Goal: Communication & Community: Share content

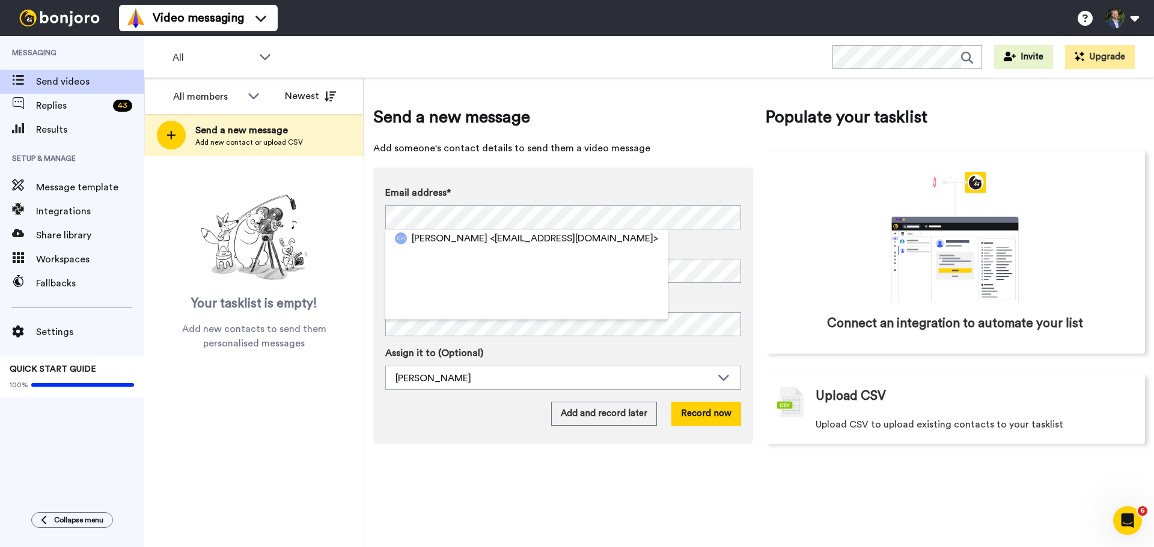
click at [508, 238] on span "<hoggchloe@icloud.com>" at bounding box center [574, 238] width 168 height 14
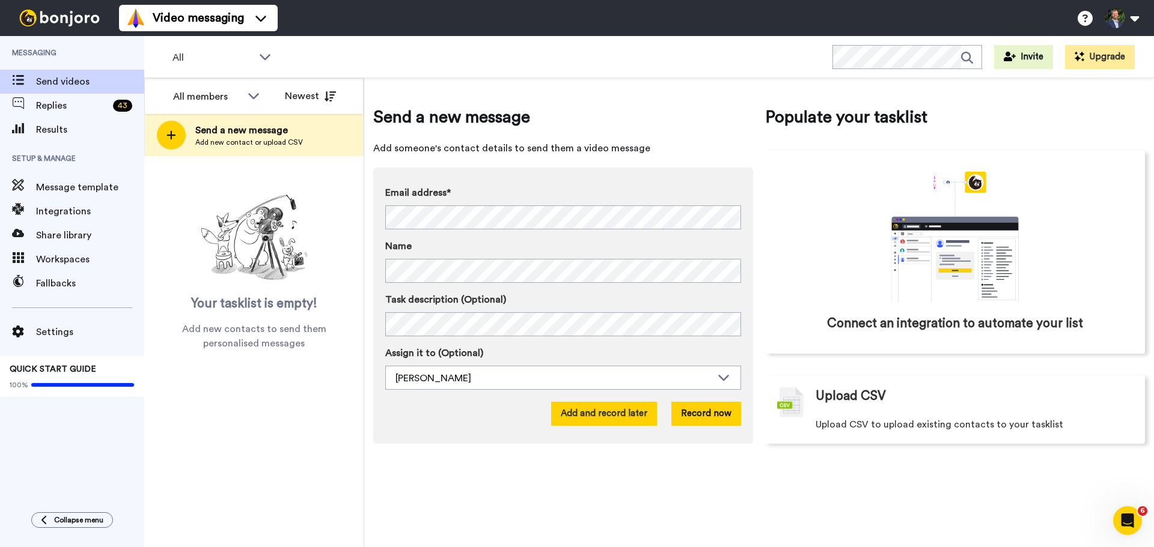
click at [628, 412] on button "Add and record later" at bounding box center [604, 414] width 106 height 24
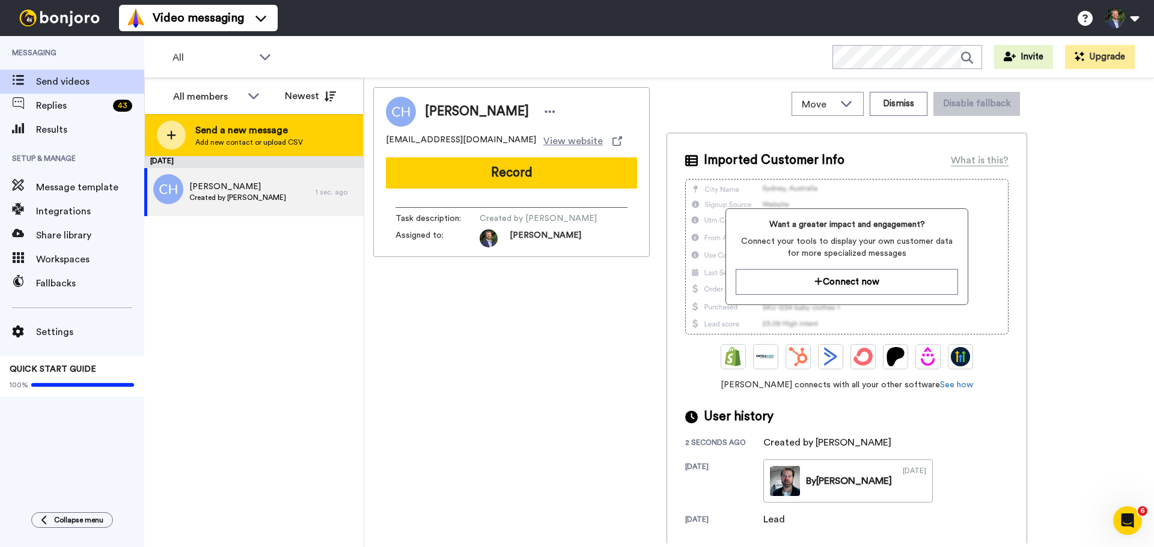
click at [182, 132] on div at bounding box center [171, 135] width 29 height 29
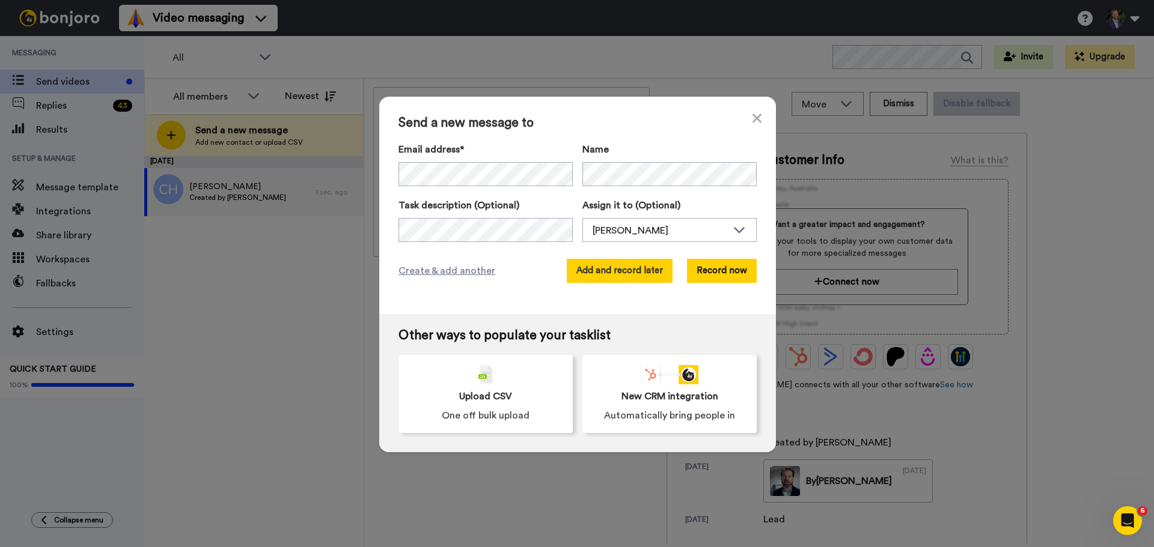
click at [621, 273] on button "Add and record later" at bounding box center [620, 271] width 106 height 24
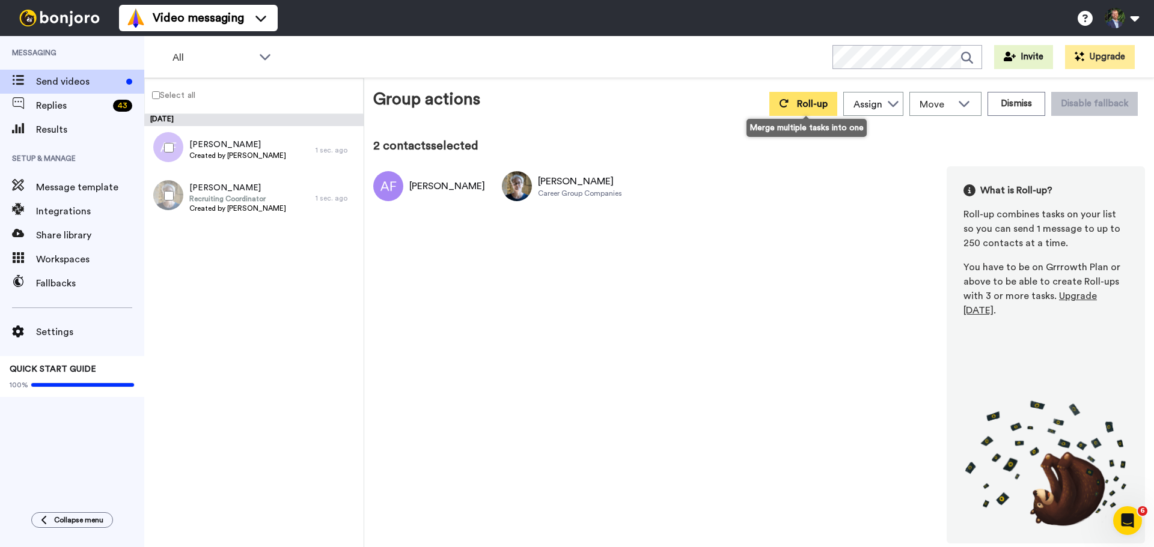
click at [809, 110] on button "Roll-up" at bounding box center [803, 104] width 68 height 24
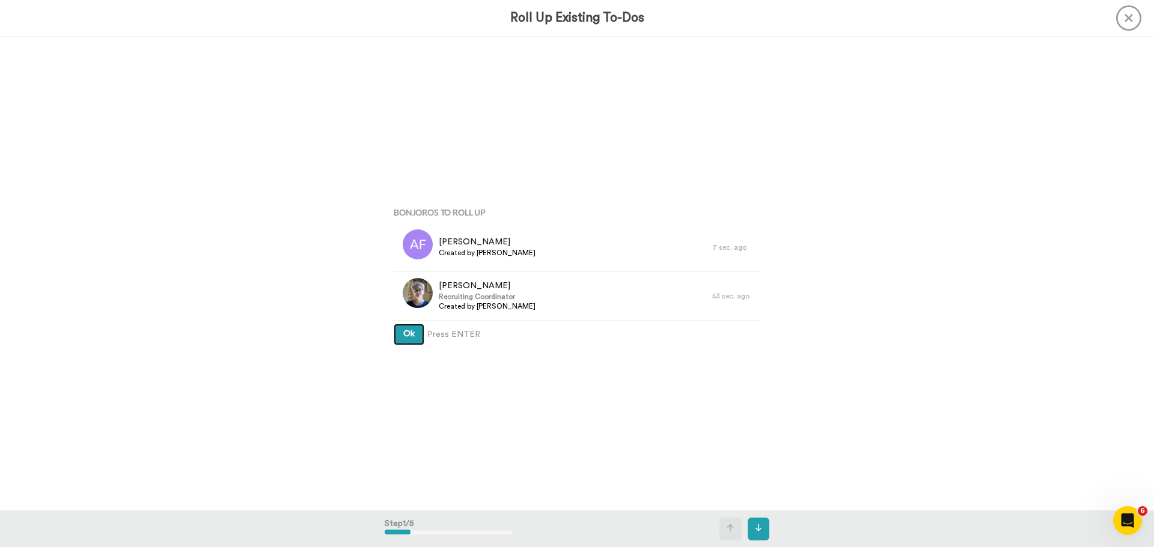
click at [397, 335] on button "Ok" at bounding box center [409, 335] width 31 height 22
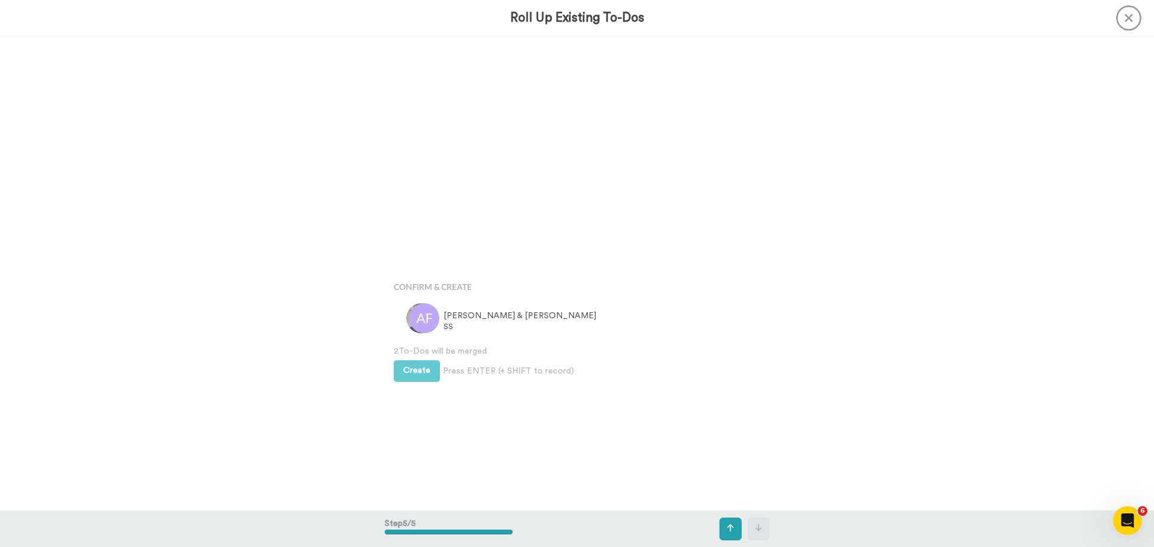
scroll to position [1897, 0]
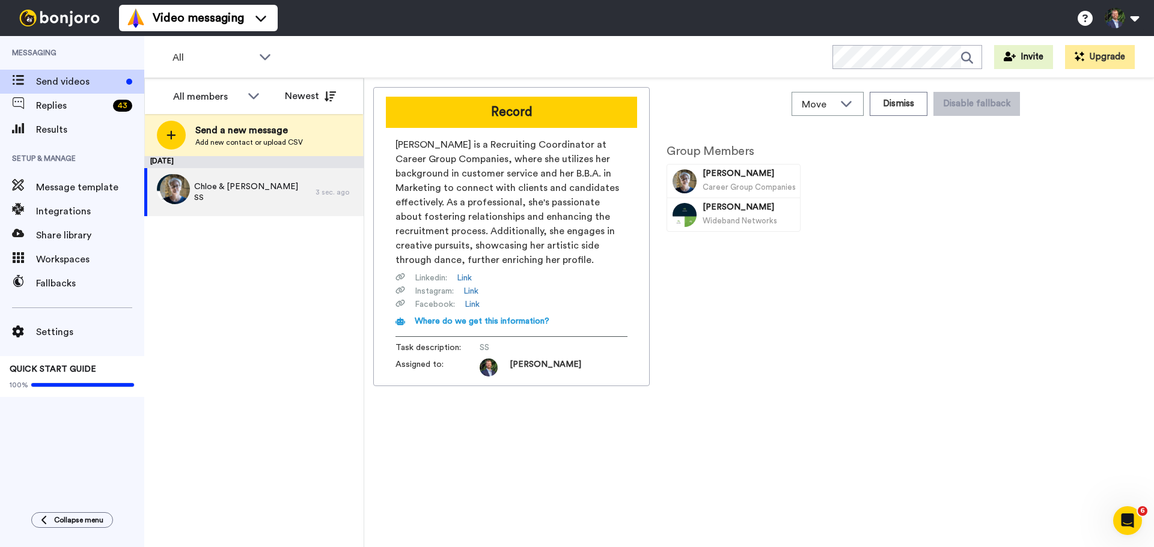
click at [1128, 522] on icon "Open Intercom Messenger" at bounding box center [1127, 521] width 8 height 10
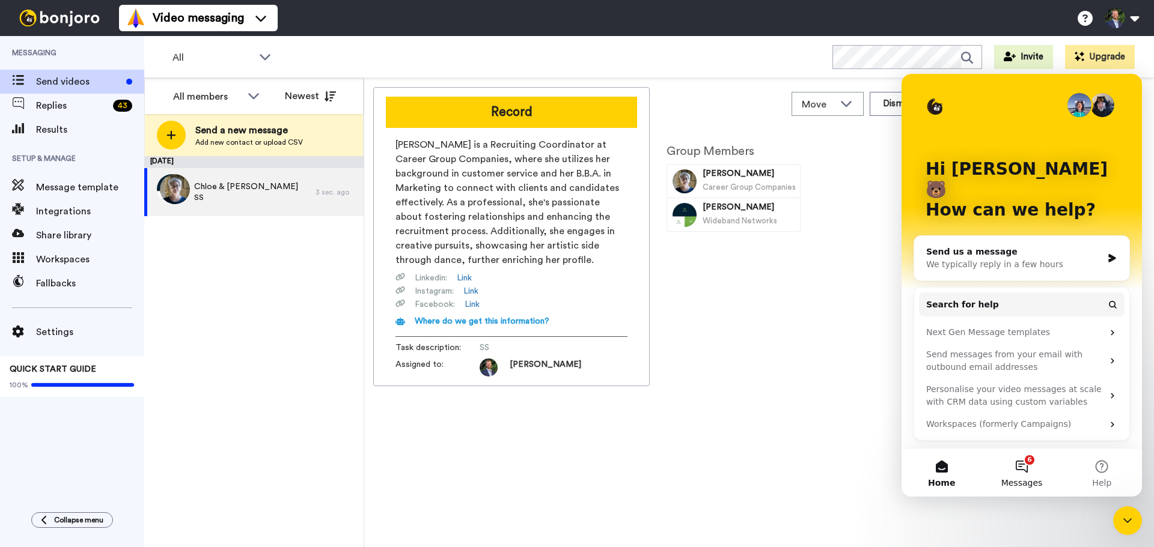
click at [1027, 470] on button "6 Messages" at bounding box center [1021, 473] width 80 height 48
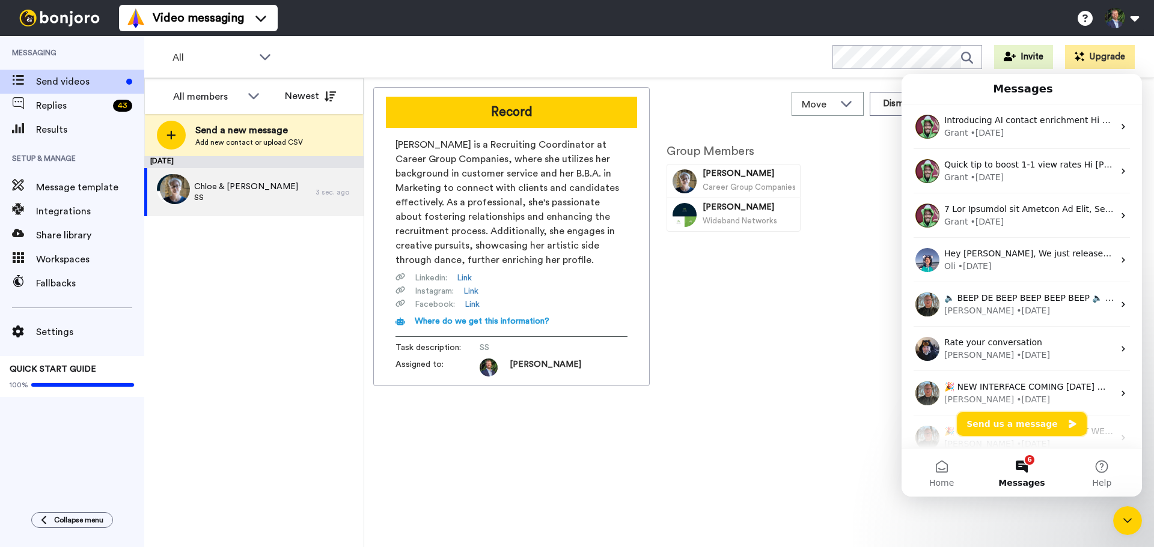
click at [1024, 422] on button "Send us a message" at bounding box center [1021, 424] width 130 height 24
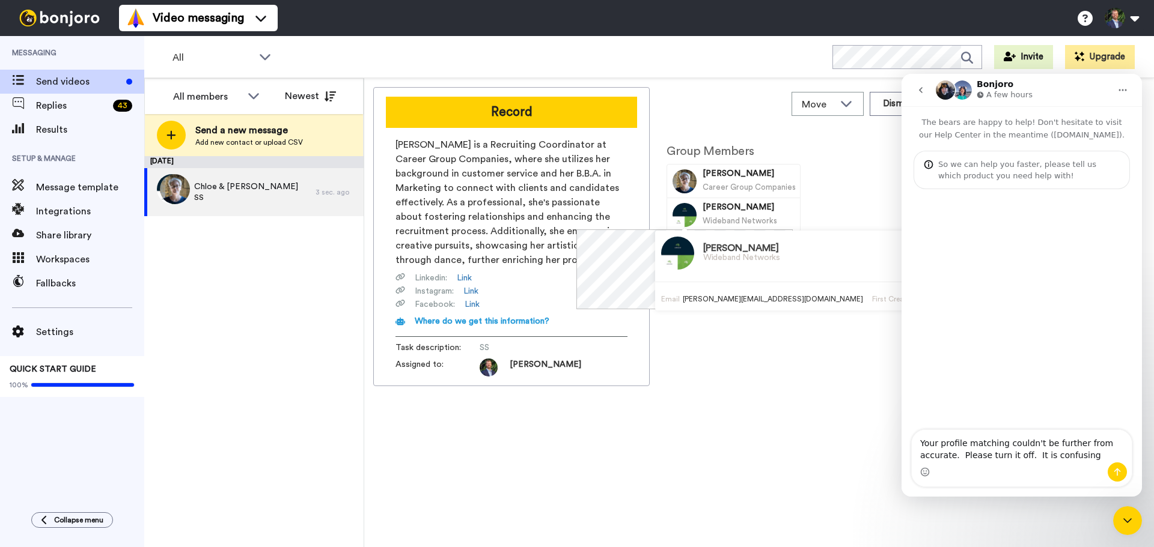
type textarea "Your profile matching couldn't be further from accurate. Please turn it off. It…"
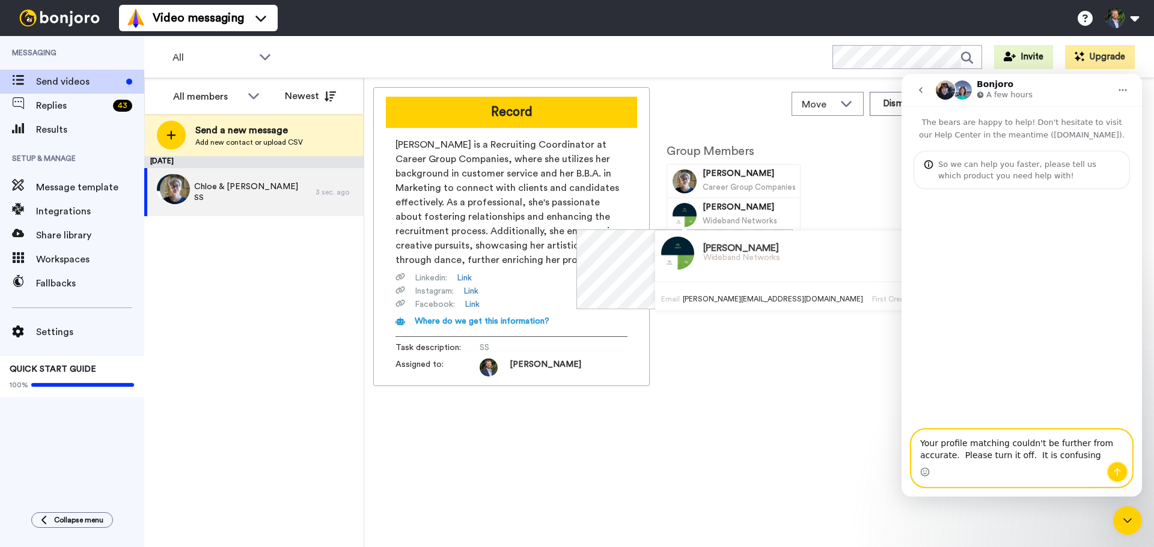
click at [1120, 475] on icon "Send a message…" at bounding box center [1117, 472] width 10 height 10
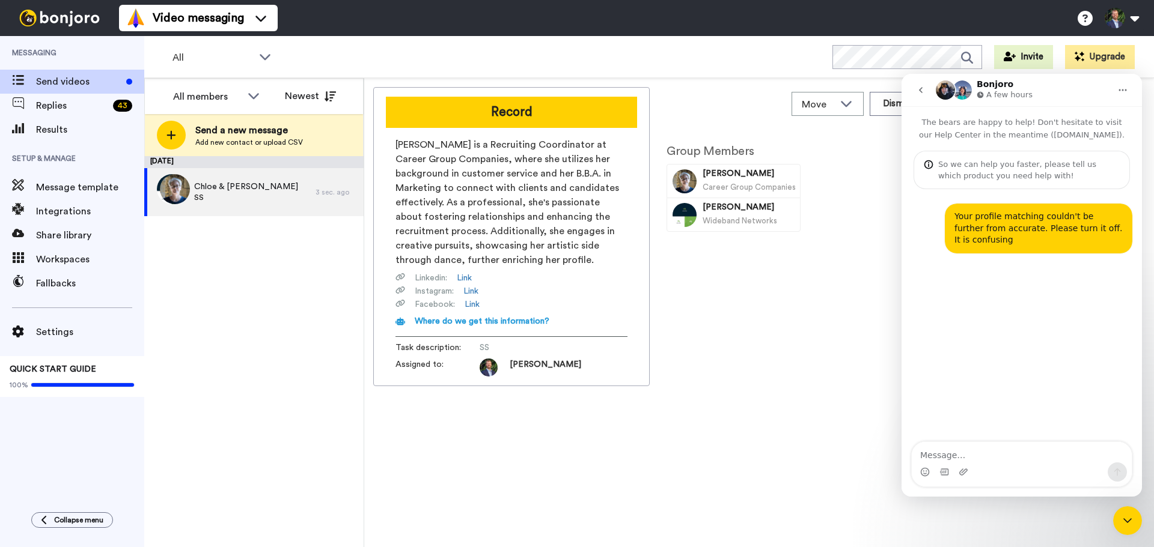
click at [835, 415] on div "Group Members [PERSON_NAME] Career Group Companies [PERSON_NAME] Wideband Netwo…" at bounding box center [846, 338] width 360 height 411
click at [1130, 519] on icon "Close Intercom Messenger" at bounding box center [1127, 521] width 14 height 14
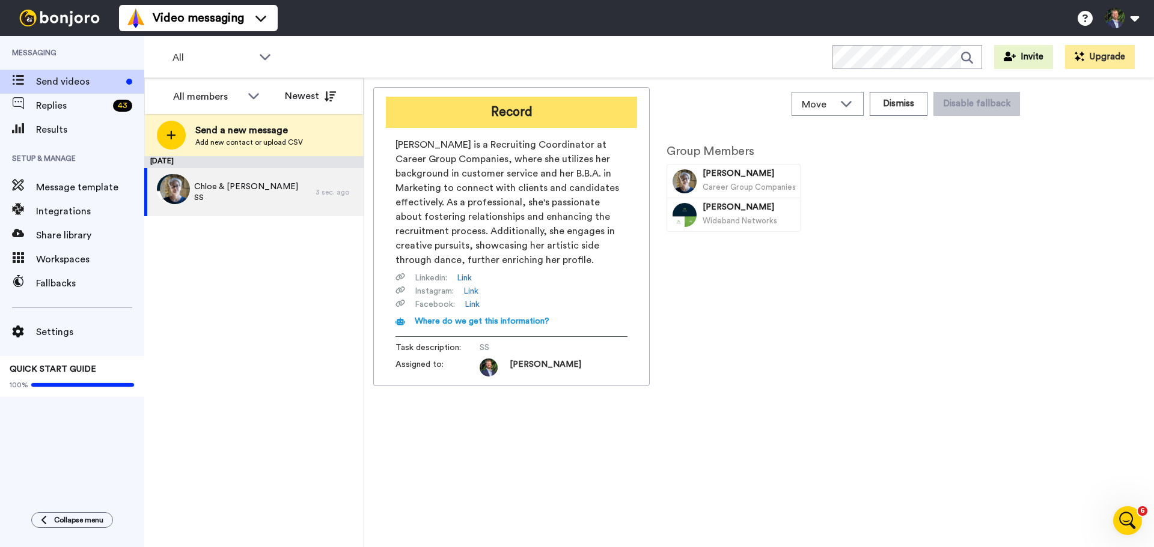
click at [575, 124] on button "Record" at bounding box center [511, 112] width 251 height 31
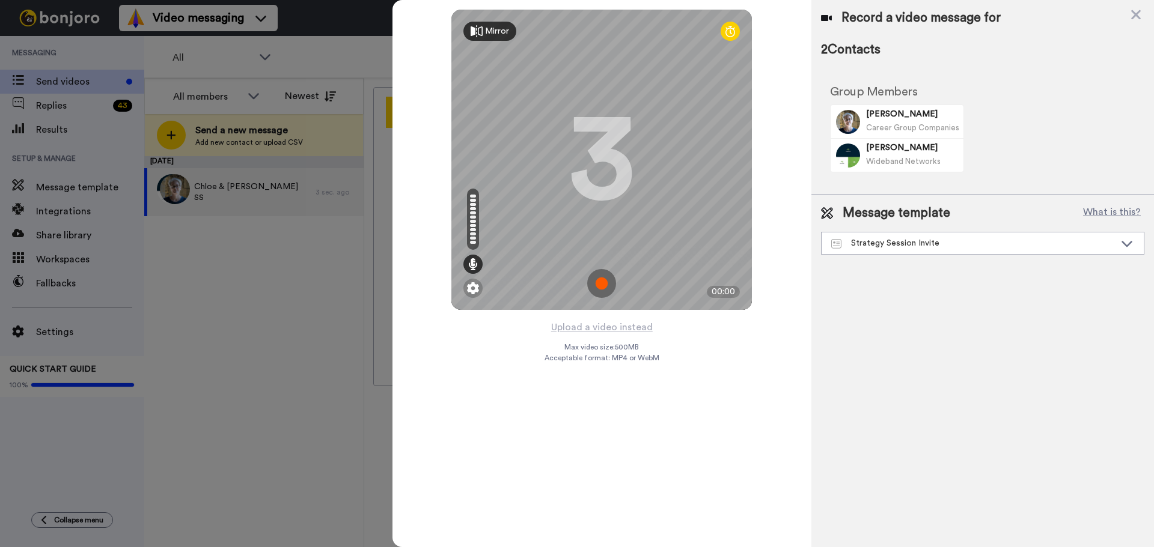
click at [598, 284] on img at bounding box center [601, 283] width 29 height 29
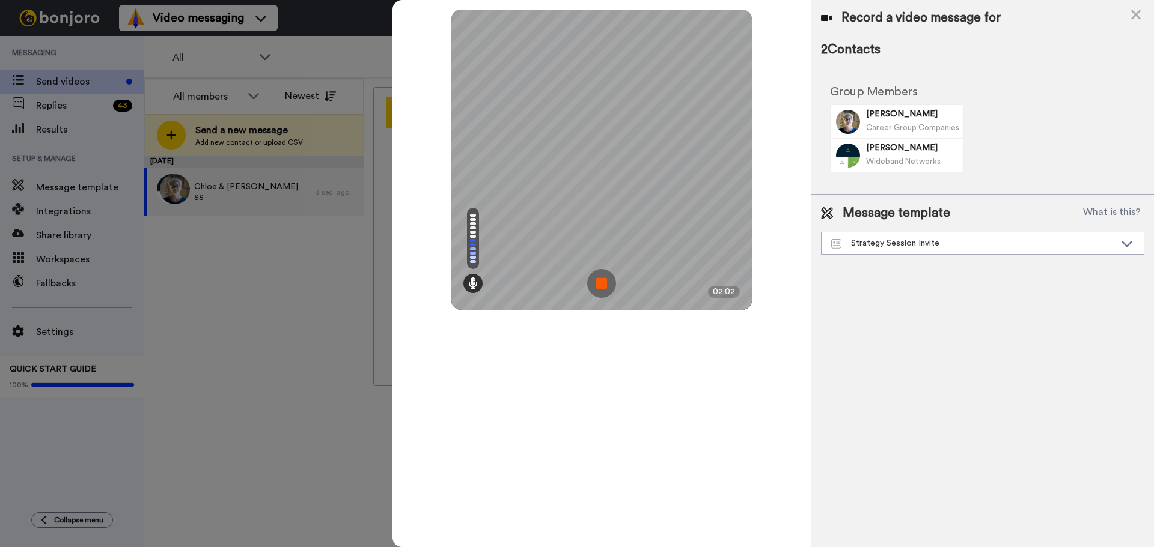
scroll to position [128, 0]
click at [600, 279] on img at bounding box center [601, 283] width 29 height 29
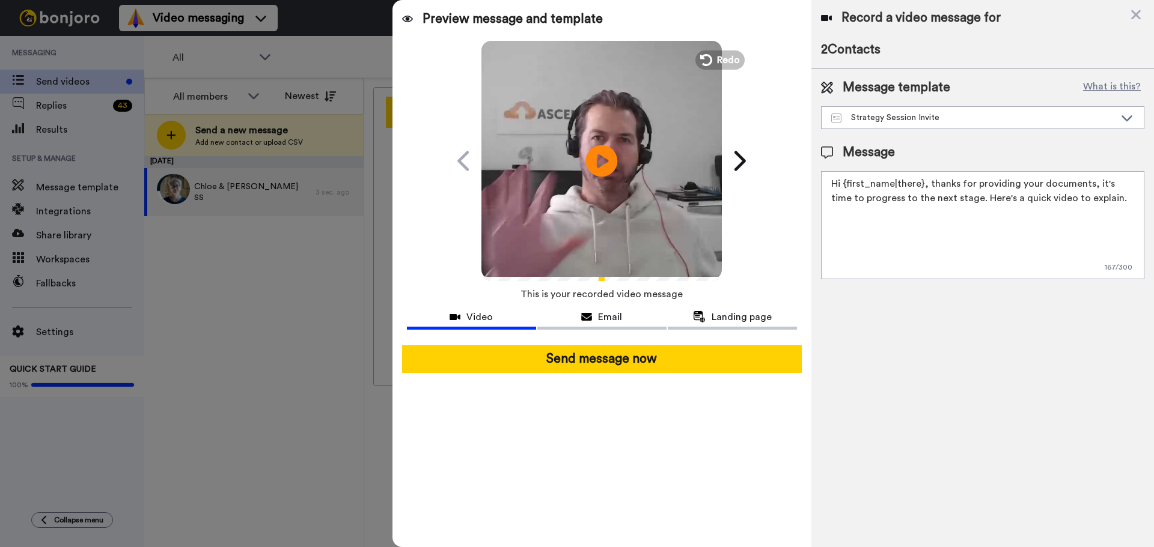
click at [607, 163] on icon at bounding box center [602, 161] width 32 height 32
click at [610, 156] on icon at bounding box center [602, 161] width 32 height 32
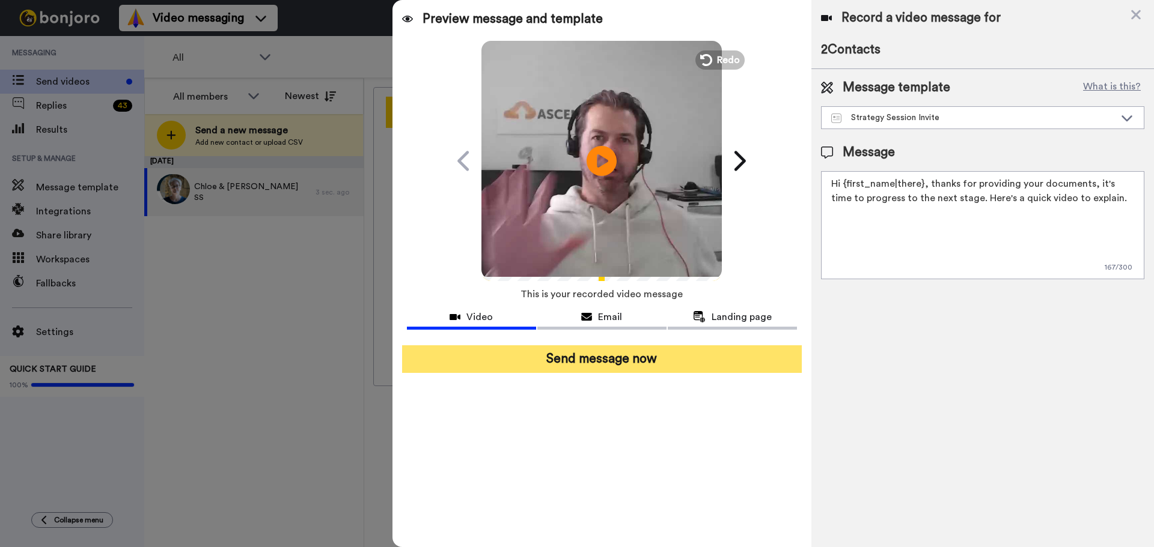
scroll to position [194, 0]
click at [598, 360] on button "Send message now" at bounding box center [602, 359] width 400 height 28
